Goal: Task Accomplishment & Management: Use online tool/utility

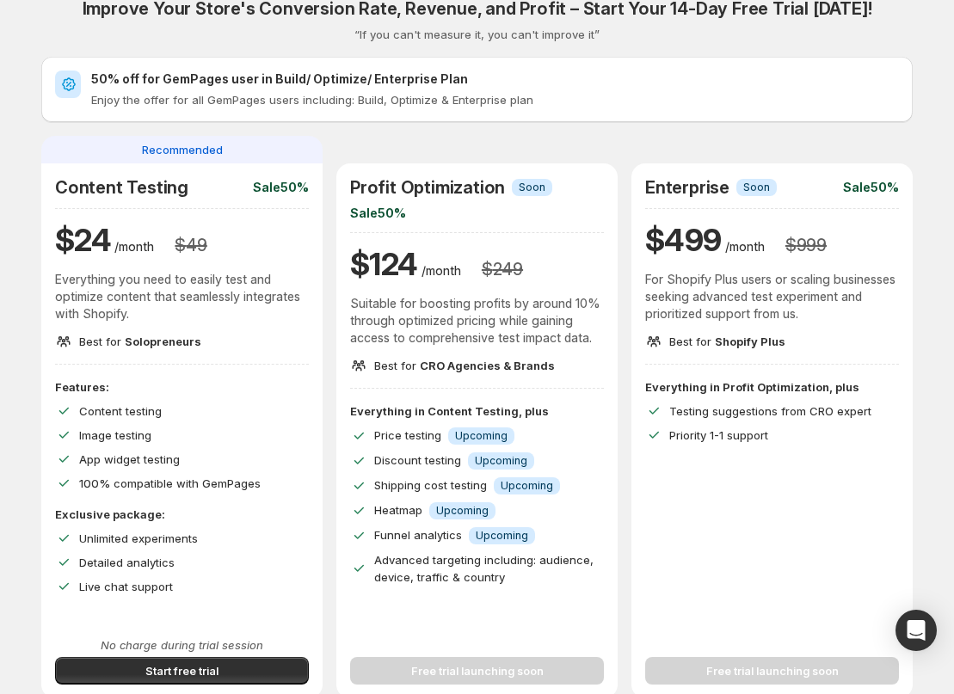
scroll to position [335, 0]
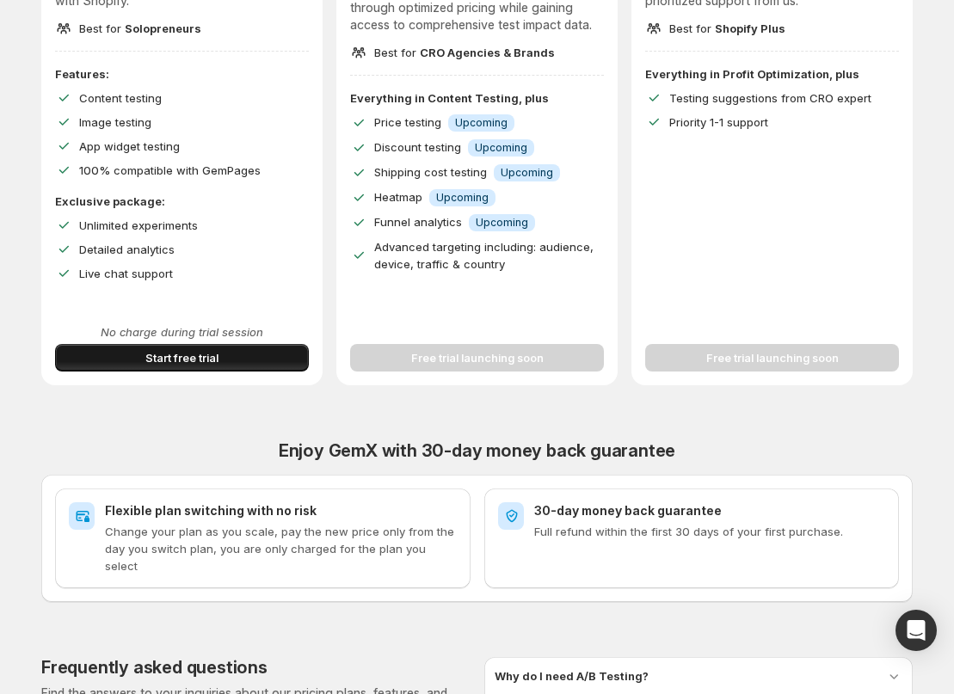
click at [210, 359] on span "Start free trial" at bounding box center [181, 357] width 73 height 17
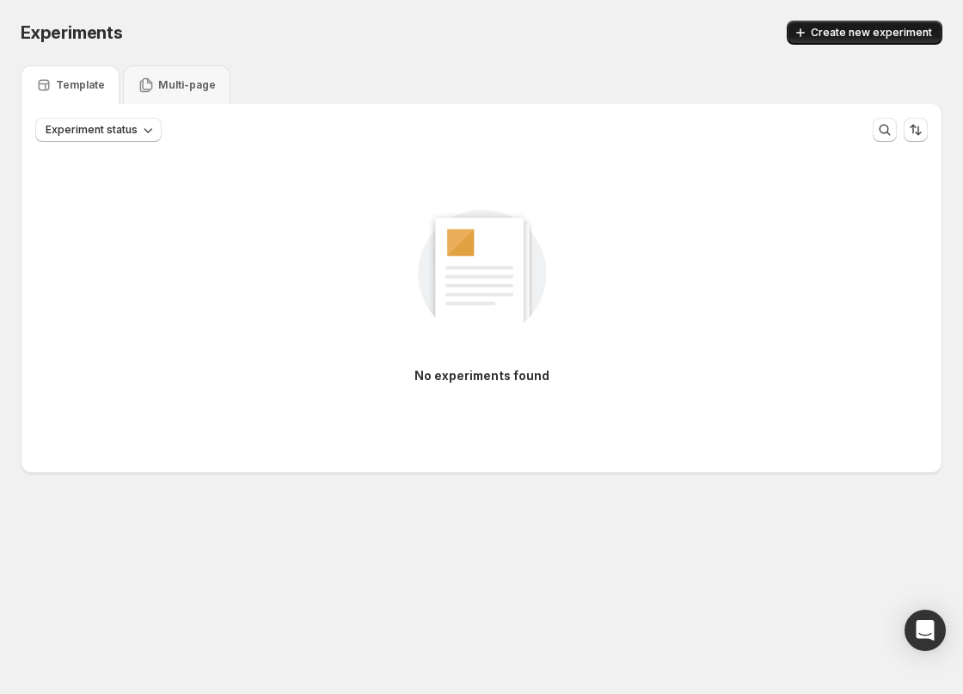
click at [831, 39] on span "Create new experiment" at bounding box center [871, 33] width 121 height 14
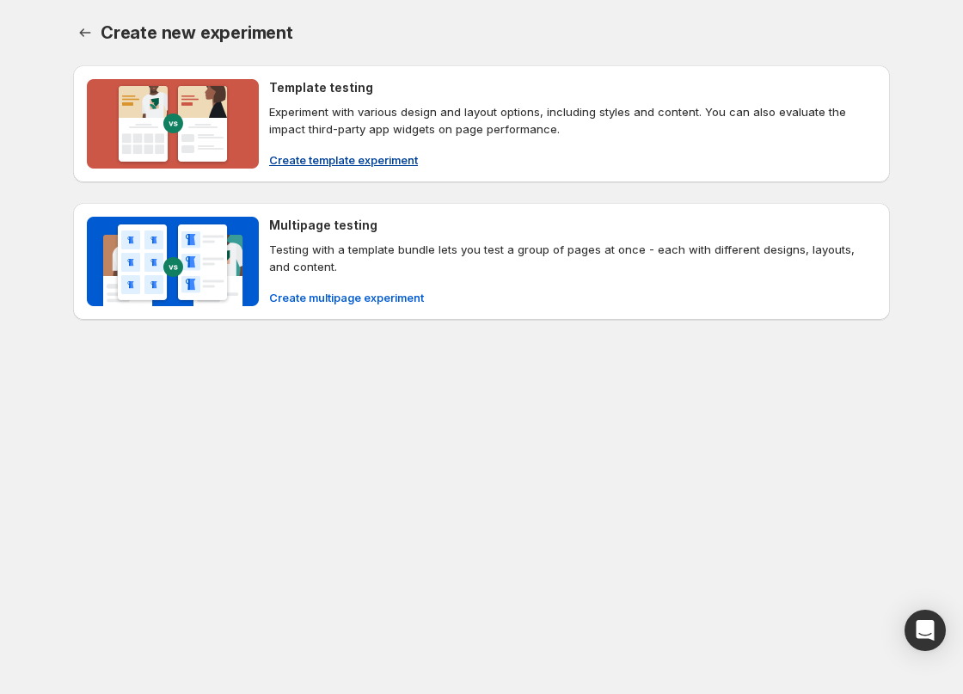
click at [384, 125] on p "Experiment with various design and layout options, including styles and content…" at bounding box center [572, 120] width 607 height 34
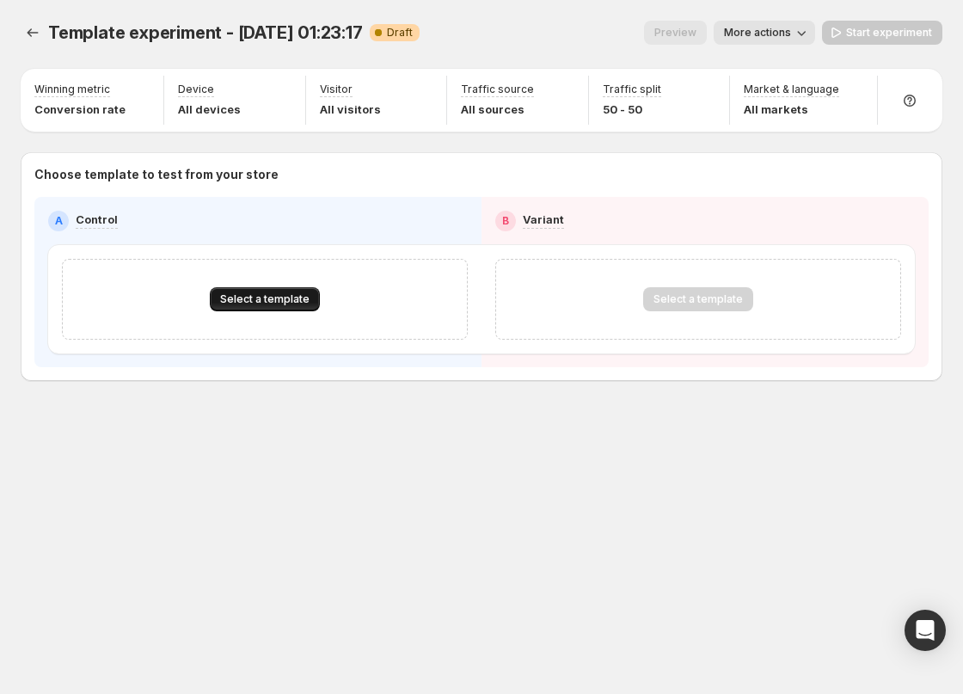
click at [292, 285] on div "Select a template" at bounding box center [265, 299] width 406 height 81
click at [293, 293] on span "Select a template" at bounding box center [264, 299] width 89 height 14
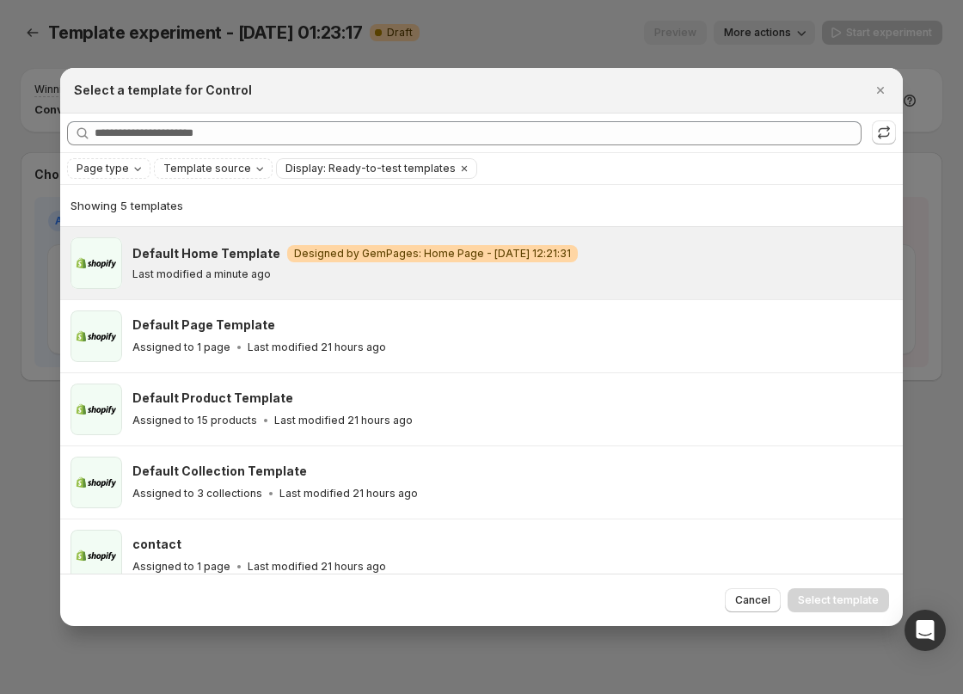
click at [287, 266] on div "Default Home Template Warning Designed by GemPages: Home Page - Sep 18, 12:21:3…" at bounding box center [509, 263] width 755 height 36
click at [821, 591] on button "Select template" at bounding box center [838, 600] width 101 height 24
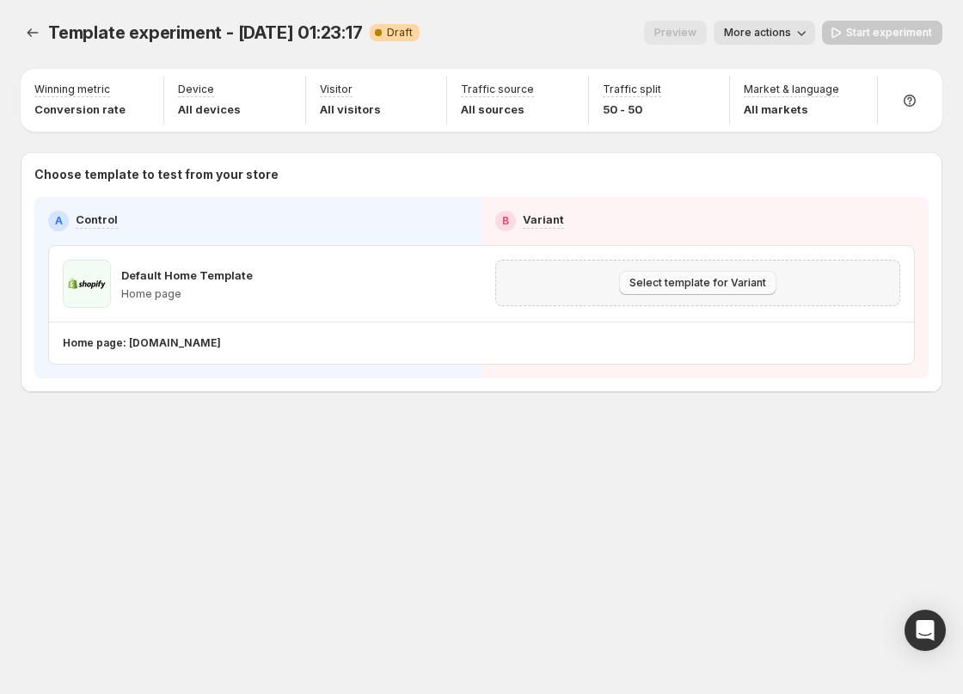
click at [653, 279] on span "Select template for Variant" at bounding box center [697, 283] width 137 height 14
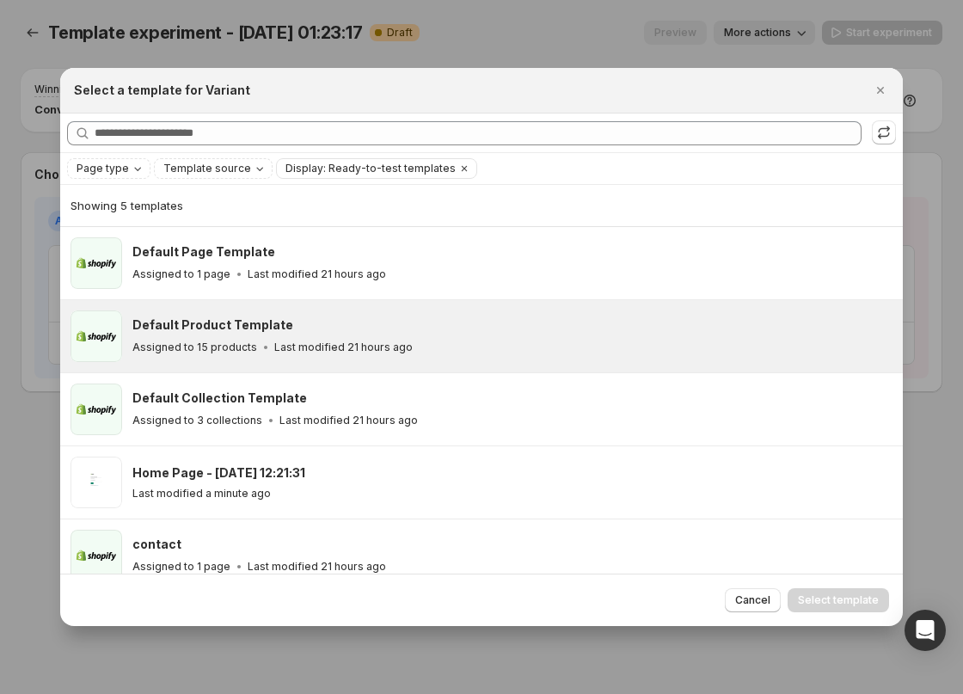
scroll to position [17, 0]
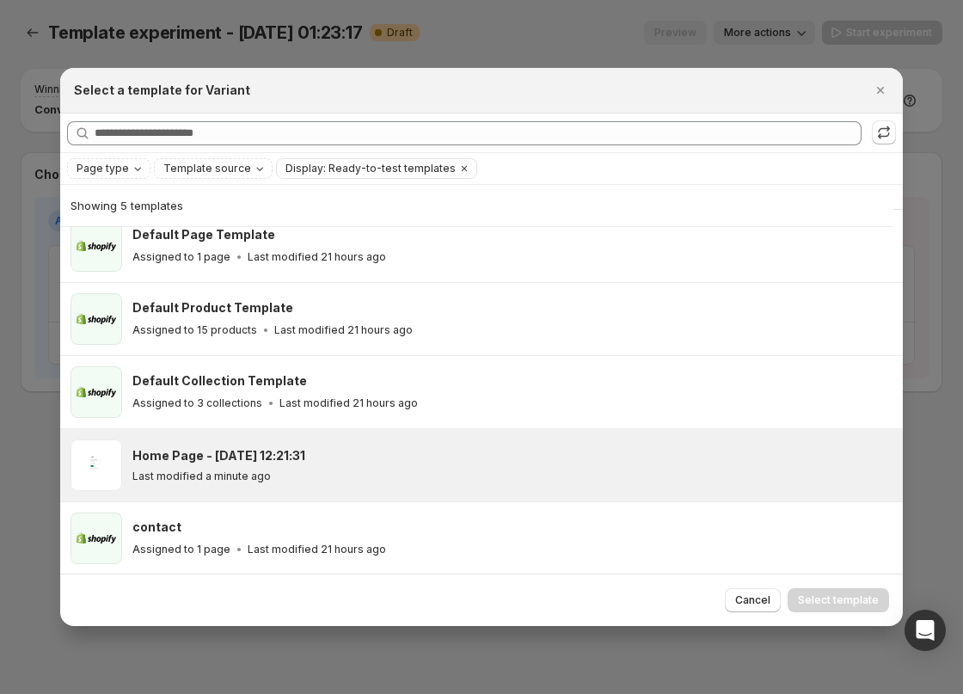
click at [328, 451] on div "Home Page - Sep 18, 12:21:31" at bounding box center [509, 455] width 755 height 17
click at [457, 164] on icon "Clear" at bounding box center [464, 169] width 14 height 14
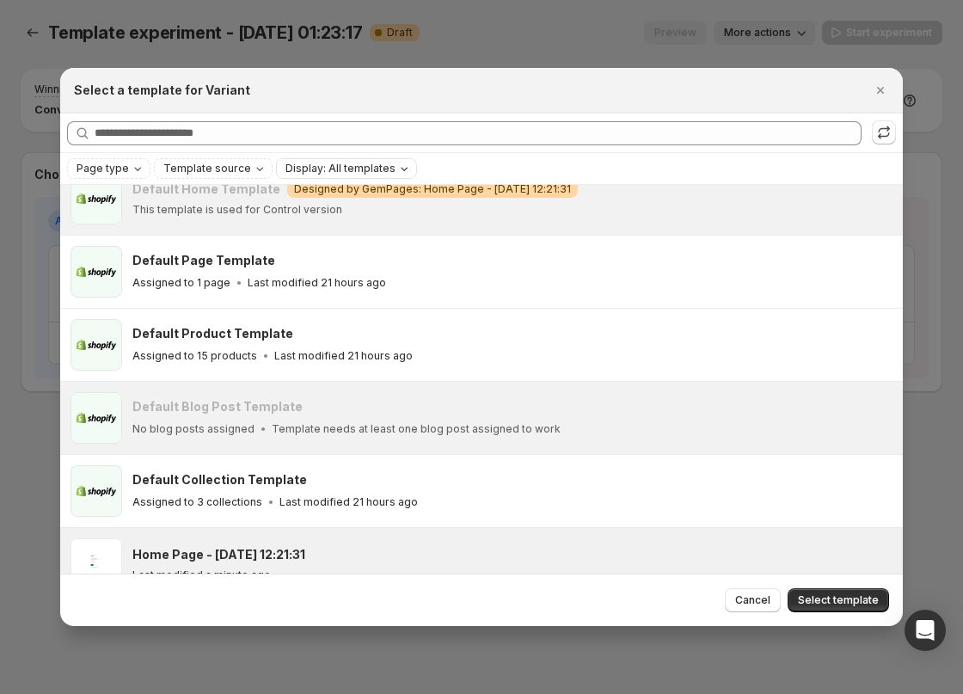
scroll to position [57, 0]
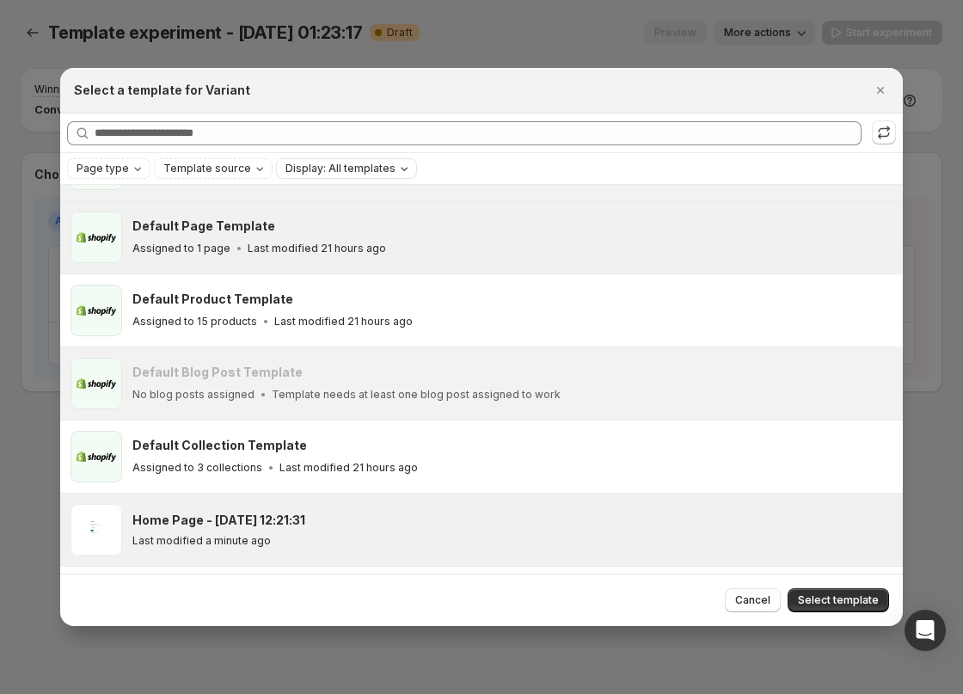
click at [506, 210] on div "Default Page Template Assigned to 1 page Last modified 21 hours ago" at bounding box center [481, 237] width 843 height 72
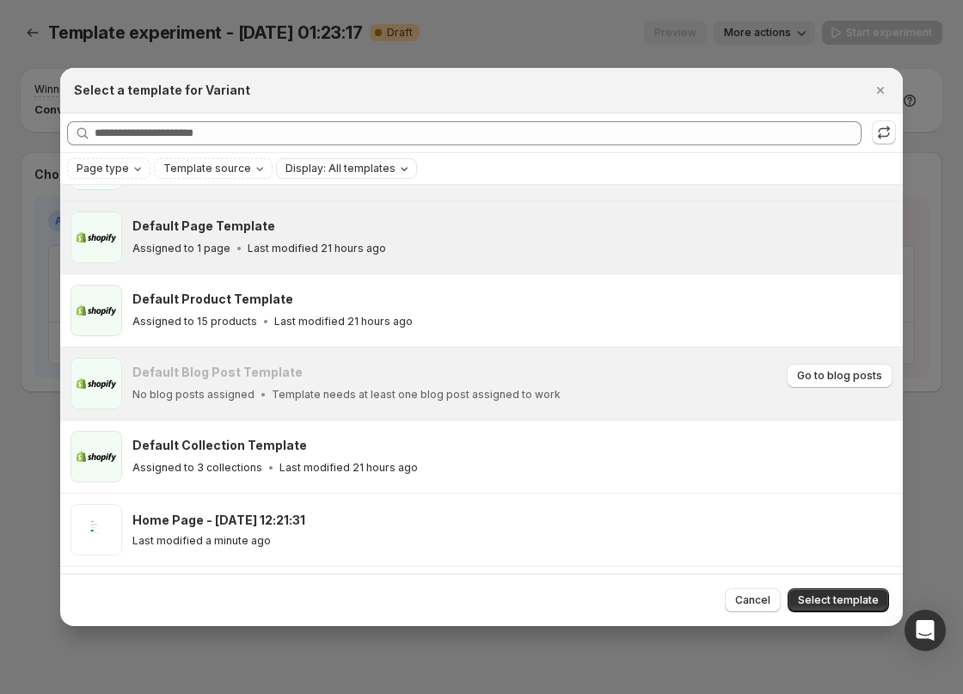
click at [461, 384] on div "Default Blog Post Template No blog posts assigned Template needs at least one b…" at bounding box center [456, 384] width 649 height 40
